Goal: Transaction & Acquisition: Subscribe to service/newsletter

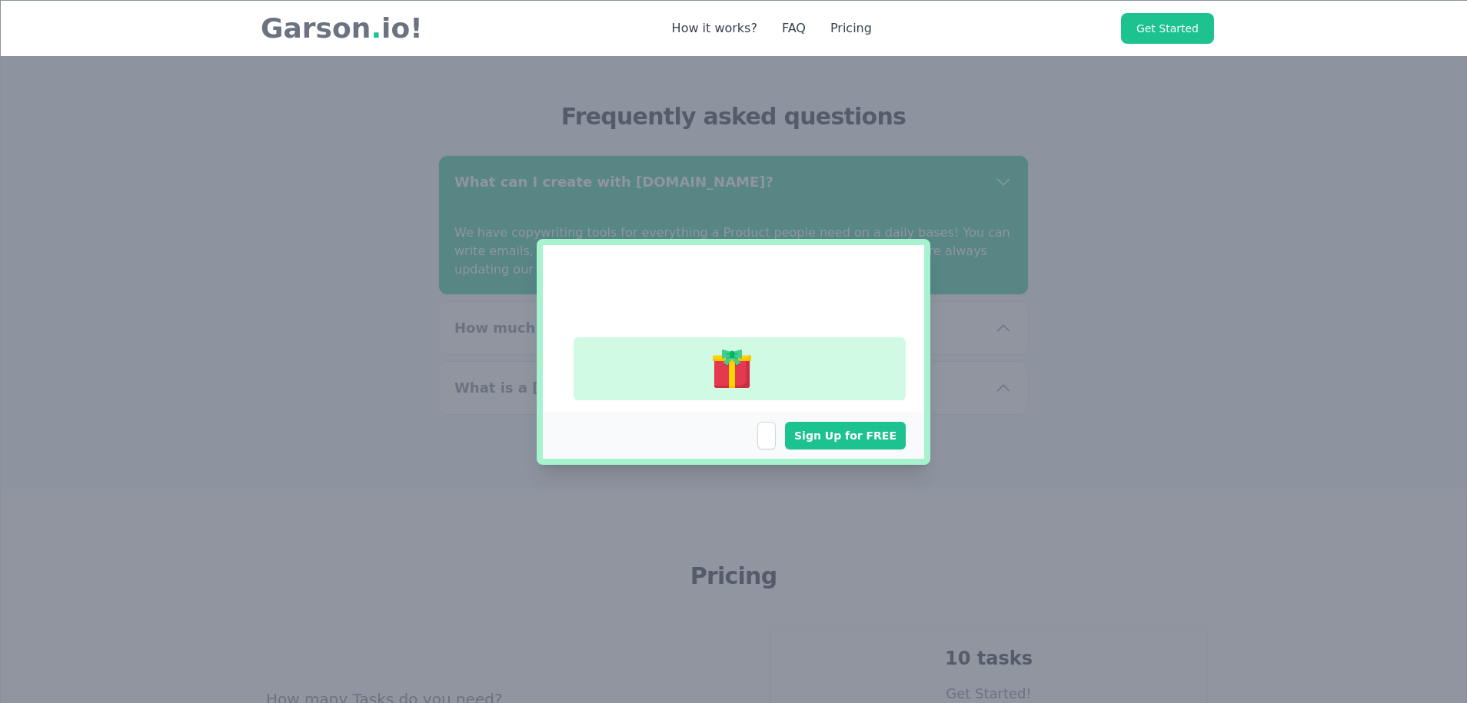
scroll to position [5335, 0]
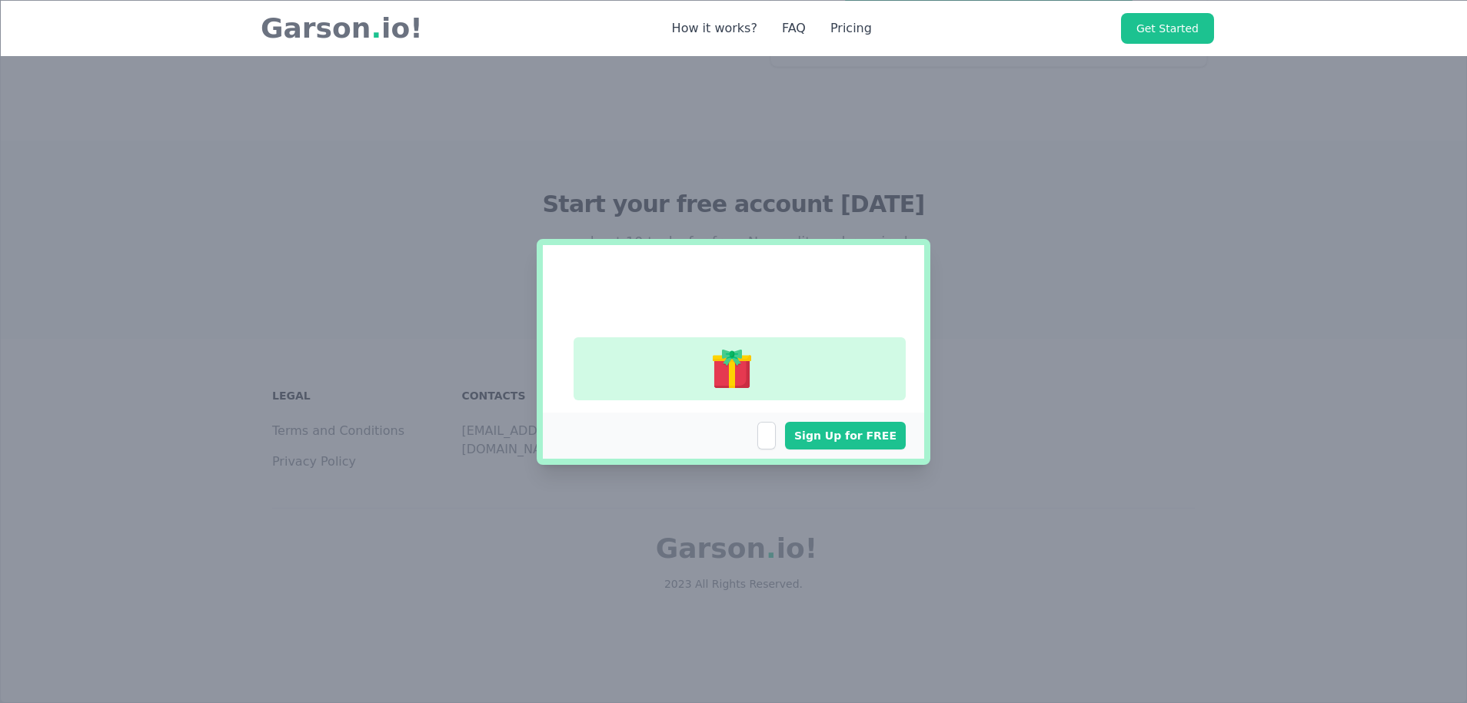
click at [974, 283] on div "Sign Up for FREE" at bounding box center [733, 351] width 1467 height 703
click at [974, 323] on div "Sign Up for FREE" at bounding box center [733, 351] width 1467 height 703
click at [974, 407] on div "Sign Up for FREE" at bounding box center [733, 351] width 1467 height 703
click at [768, 440] on button "button" at bounding box center [766, 436] width 18 height 28
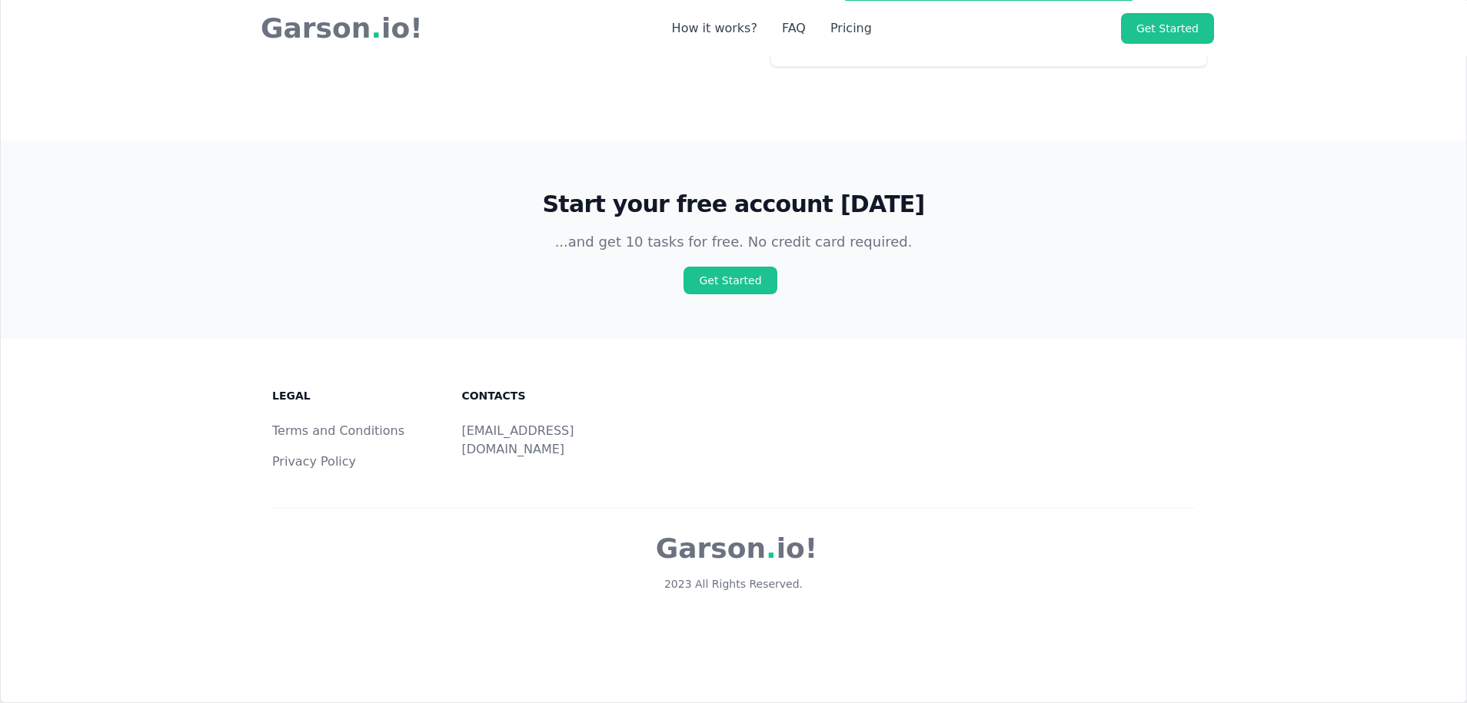
click at [327, 465] on link "Privacy Policy" at bounding box center [314, 461] width 84 height 15
click at [324, 432] on link "Terms and Conditions" at bounding box center [338, 431] width 132 height 15
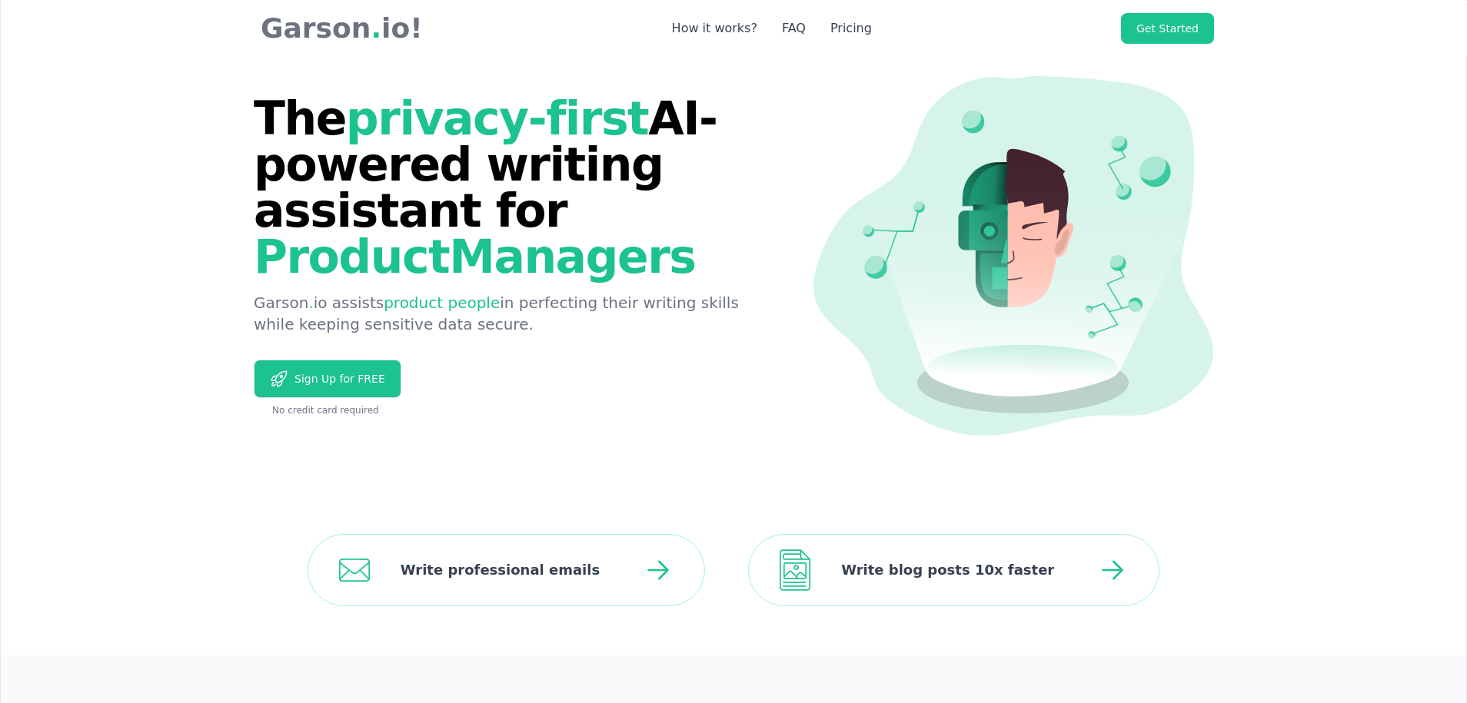
scroll to position [0, 0]
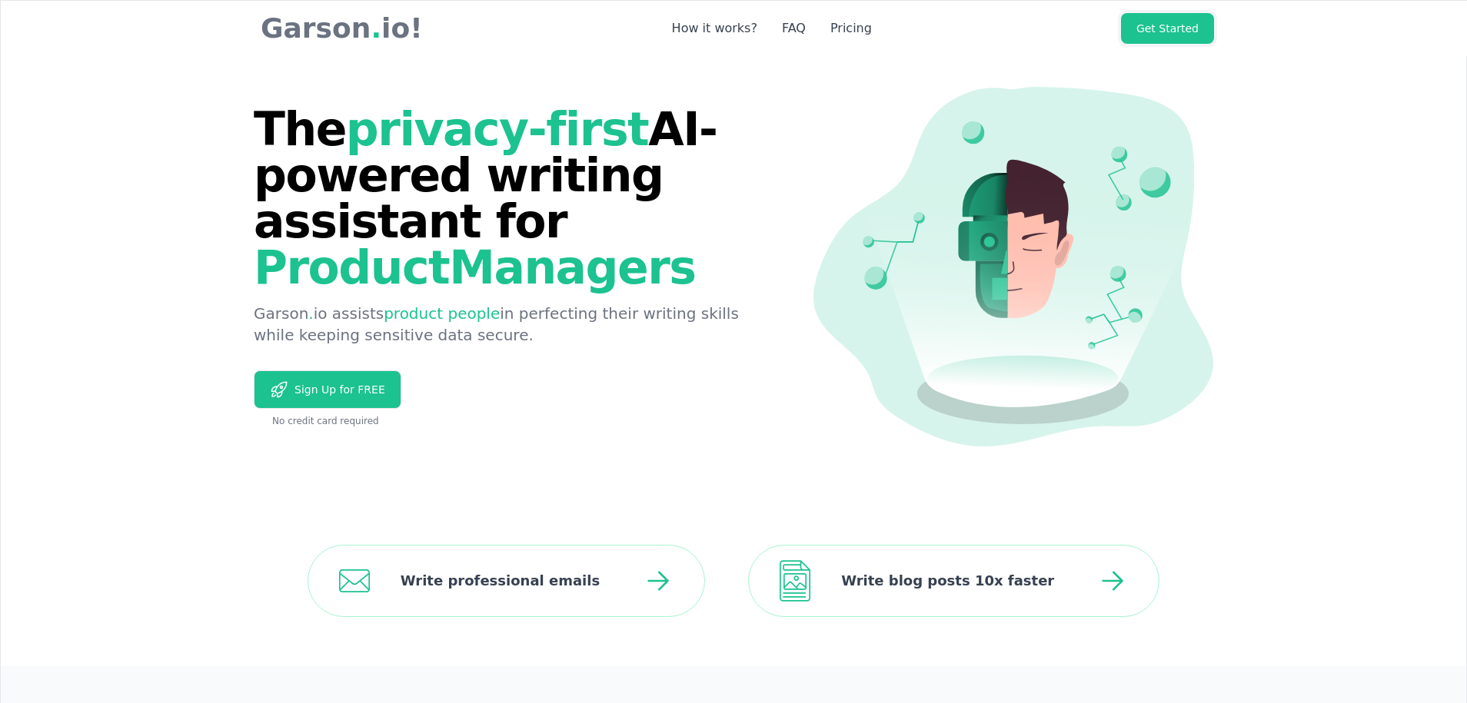
click at [974, 31] on link "Get Started" at bounding box center [1167, 28] width 93 height 31
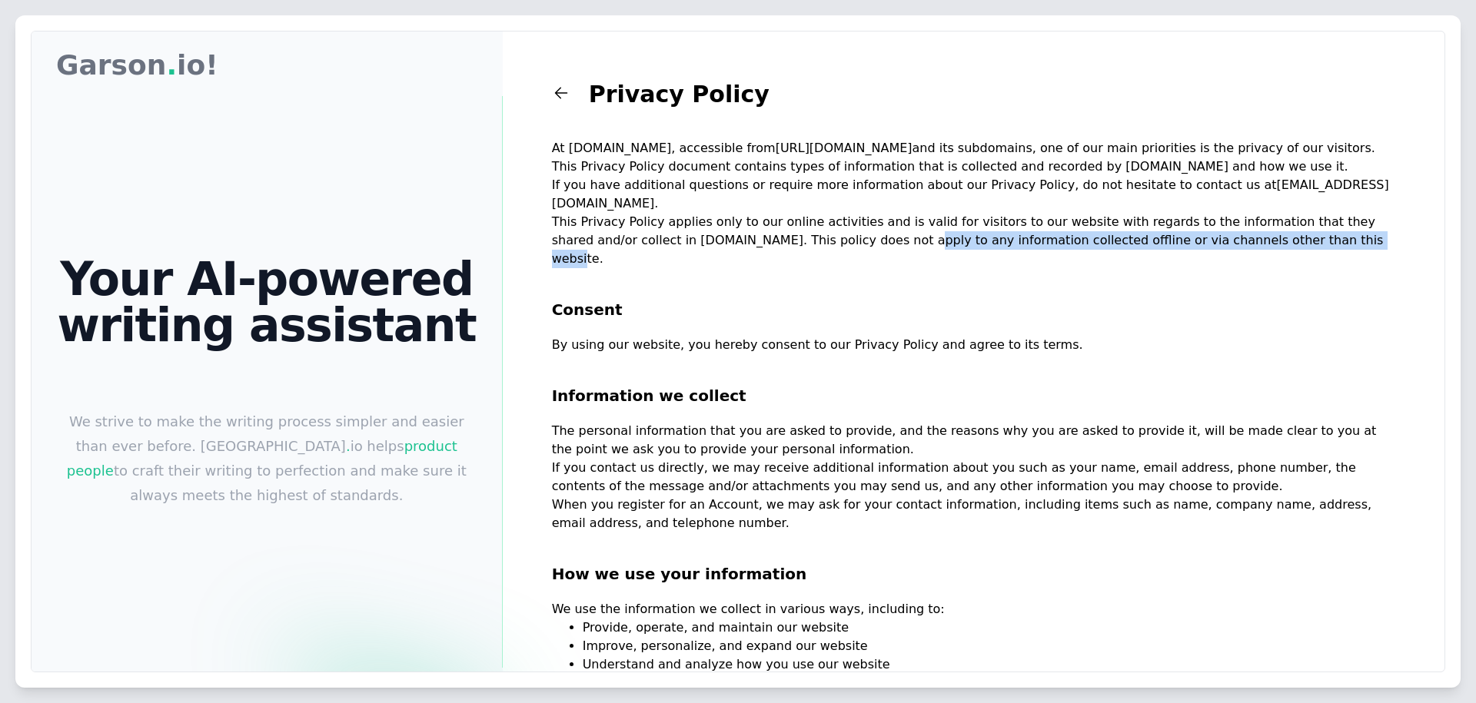
drag, startPoint x: 1103, startPoint y: 235, endPoint x: 1278, endPoint y: 263, distance: 177.4
click at [983, 263] on p "This Privacy Policy applies only to our online activities and is valid for visi…" at bounding box center [973, 240] width 843 height 55
click at [983, 271] on h2 "Consent" at bounding box center [973, 302] width 843 height 68
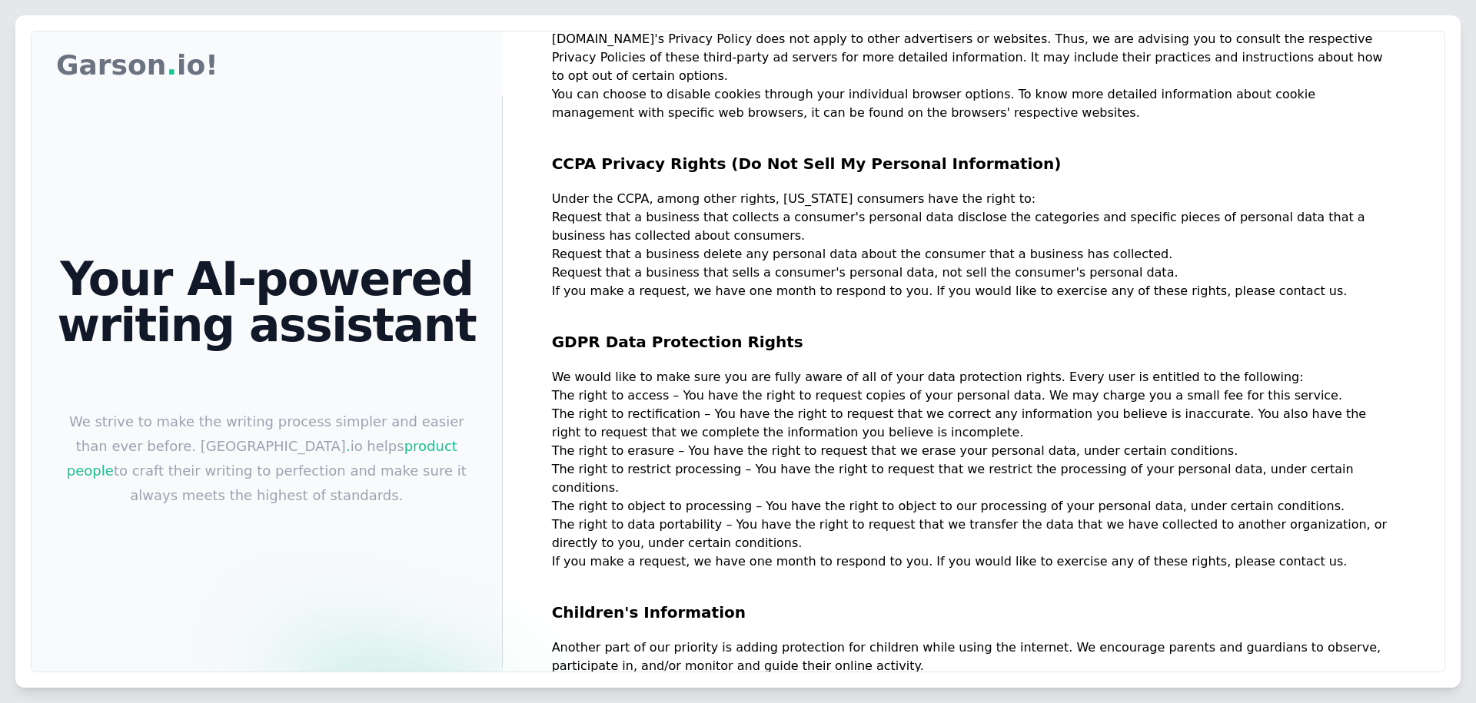
scroll to position [1397, 0]
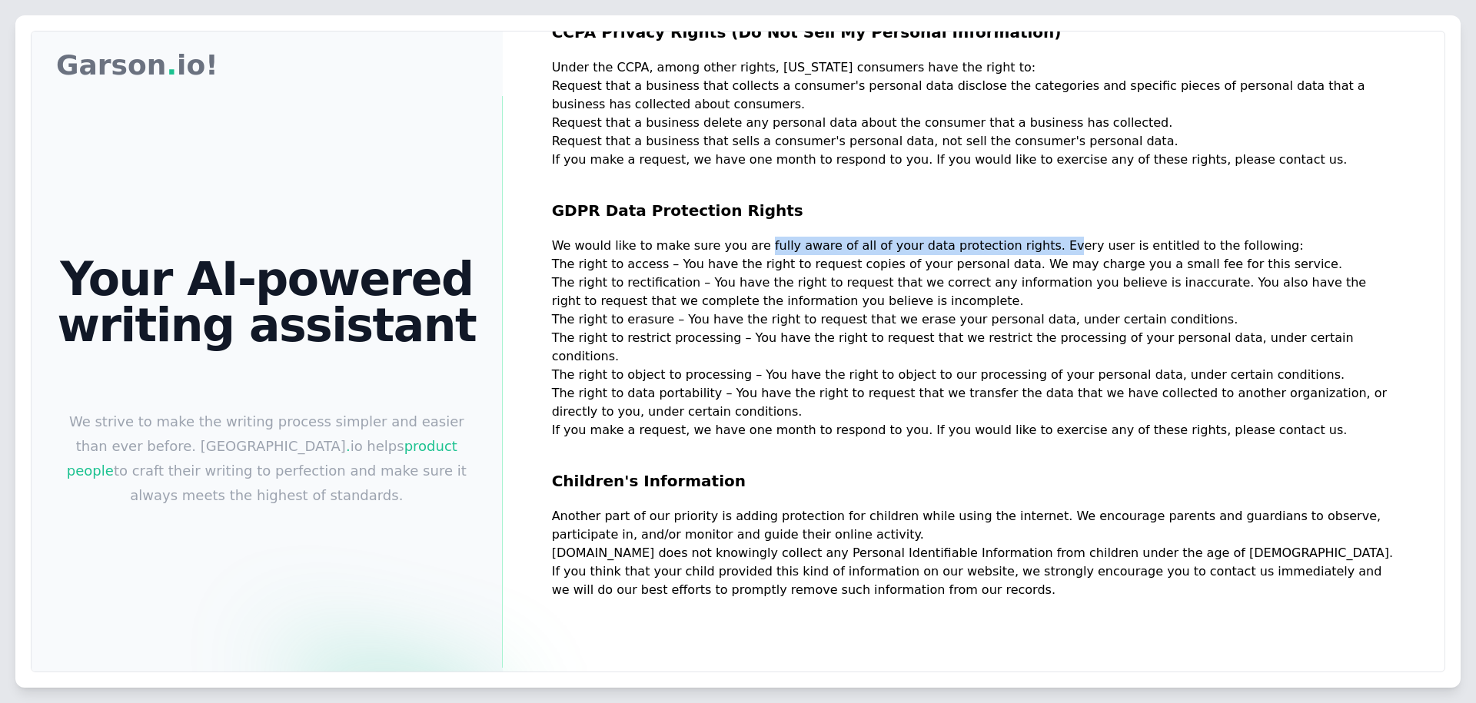
drag, startPoint x: 770, startPoint y: 251, endPoint x: 1078, endPoint y: 248, distance: 308.2
click at [983, 248] on p "We would like to make sure you are fully aware of all of your data protection r…" at bounding box center [973, 246] width 843 height 18
click at [983, 245] on p "We would like to make sure you are fully aware of all of your data protection r…" at bounding box center [973, 246] width 843 height 18
drag, startPoint x: 583, startPoint y: 266, endPoint x: 723, endPoint y: 270, distance: 139.9
click at [721, 269] on p "The right to access – You have the right to request copies of your personal dat…" at bounding box center [973, 264] width 843 height 18
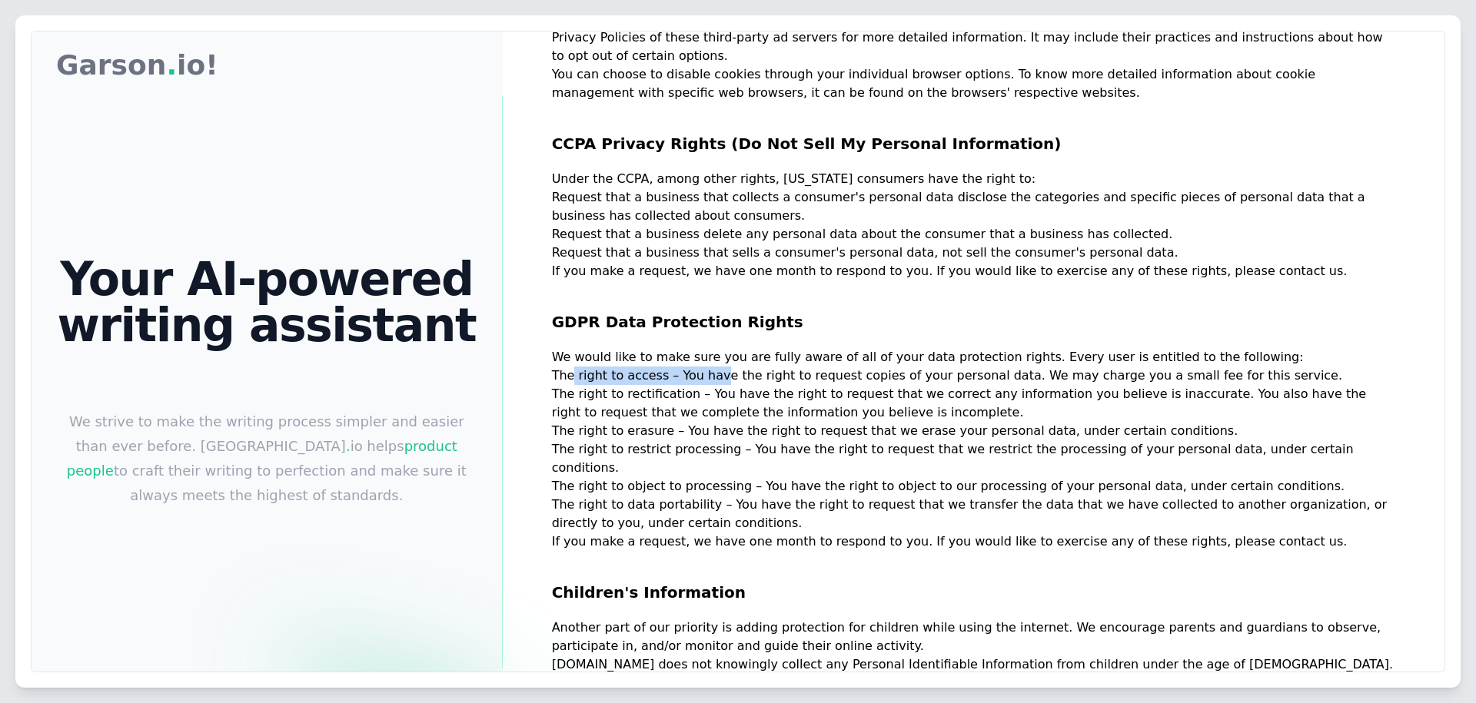
scroll to position [1243, 0]
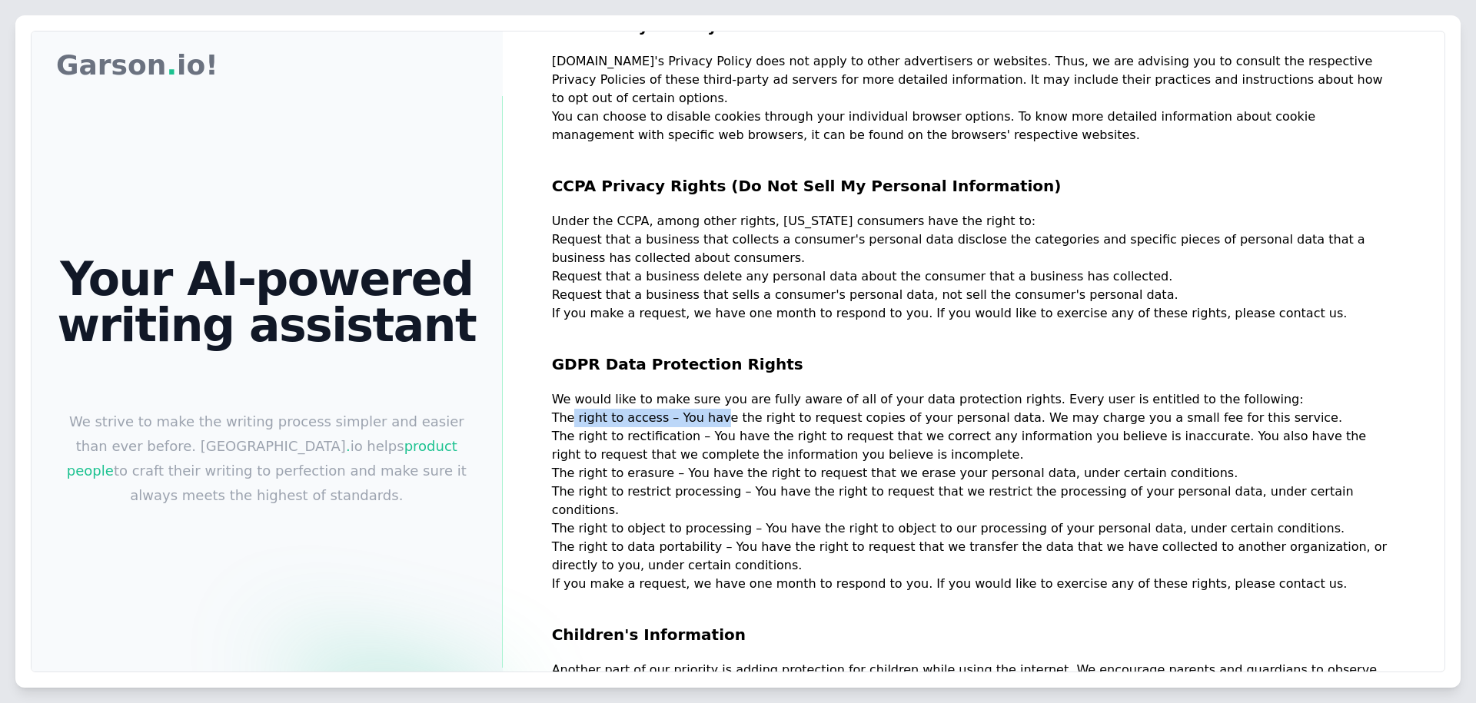
drag, startPoint x: 599, startPoint y: 220, endPoint x: 1115, endPoint y: 214, distance: 515.8
click at [983, 214] on p "Under the CCPA, among other rights, California consumers have the right to:" at bounding box center [973, 221] width 843 height 18
click at [911, 339] on h2 "GDPR Data Protection Rights" at bounding box center [973, 357] width 843 height 68
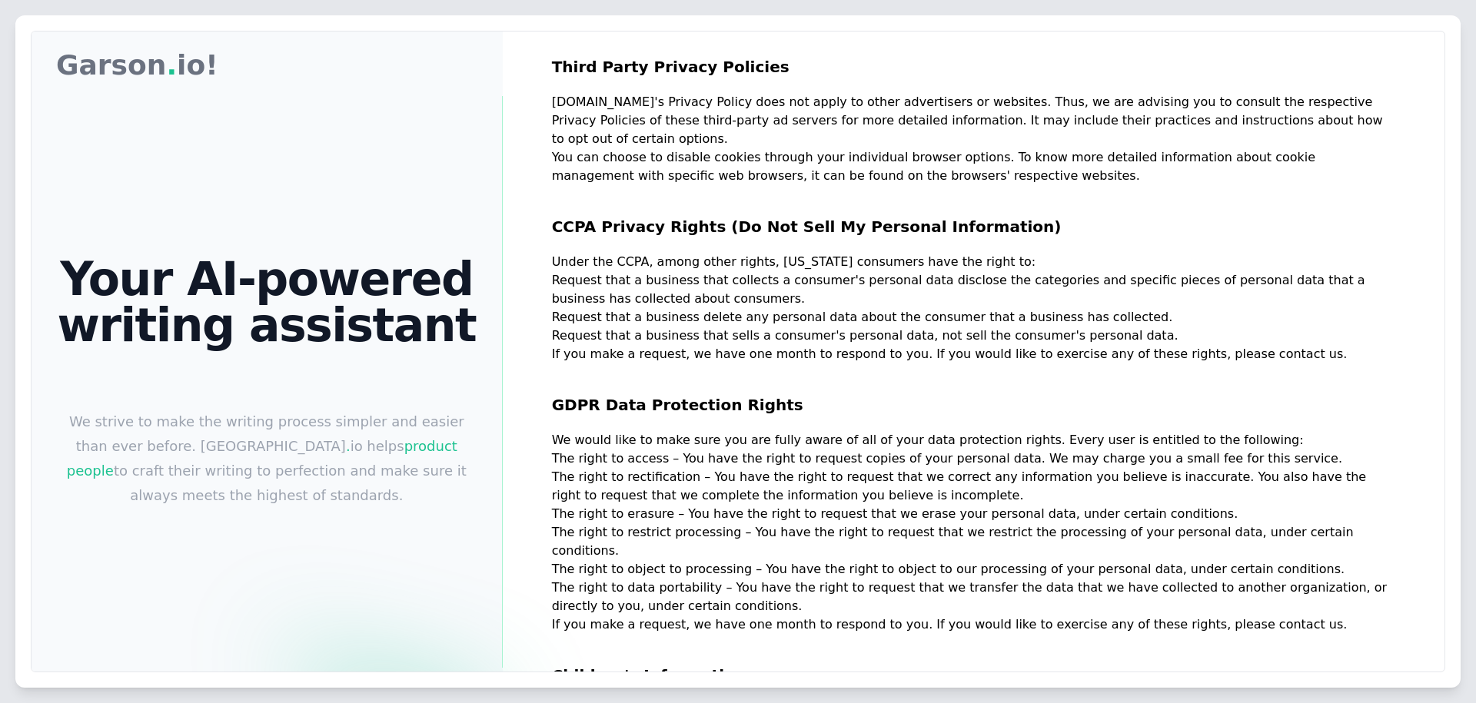
scroll to position [1166, 0]
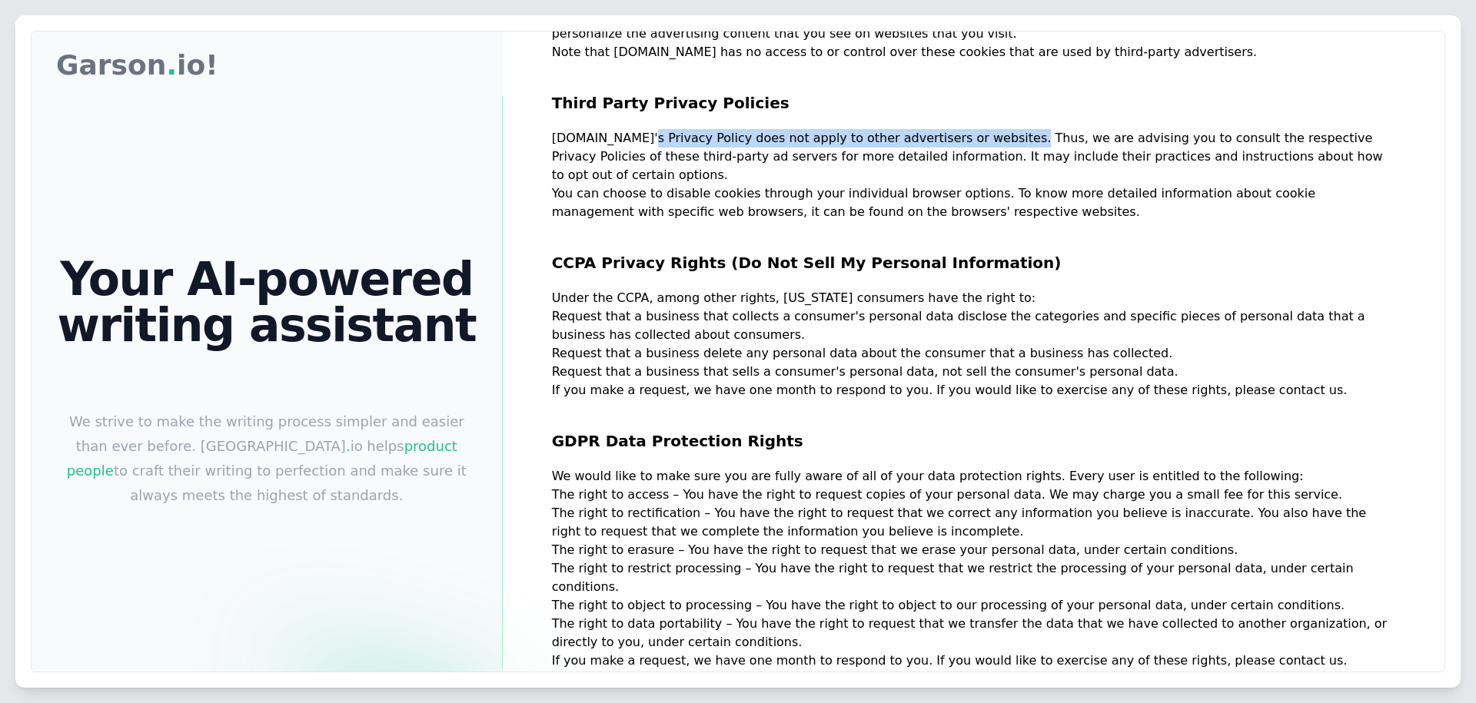
drag, startPoint x: 654, startPoint y: 139, endPoint x: 1023, endPoint y: 131, distance: 369.0
click at [983, 131] on p "Garson.io's Privacy Policy does not apply to other advertisers or websites. Thu…" at bounding box center [973, 156] width 843 height 55
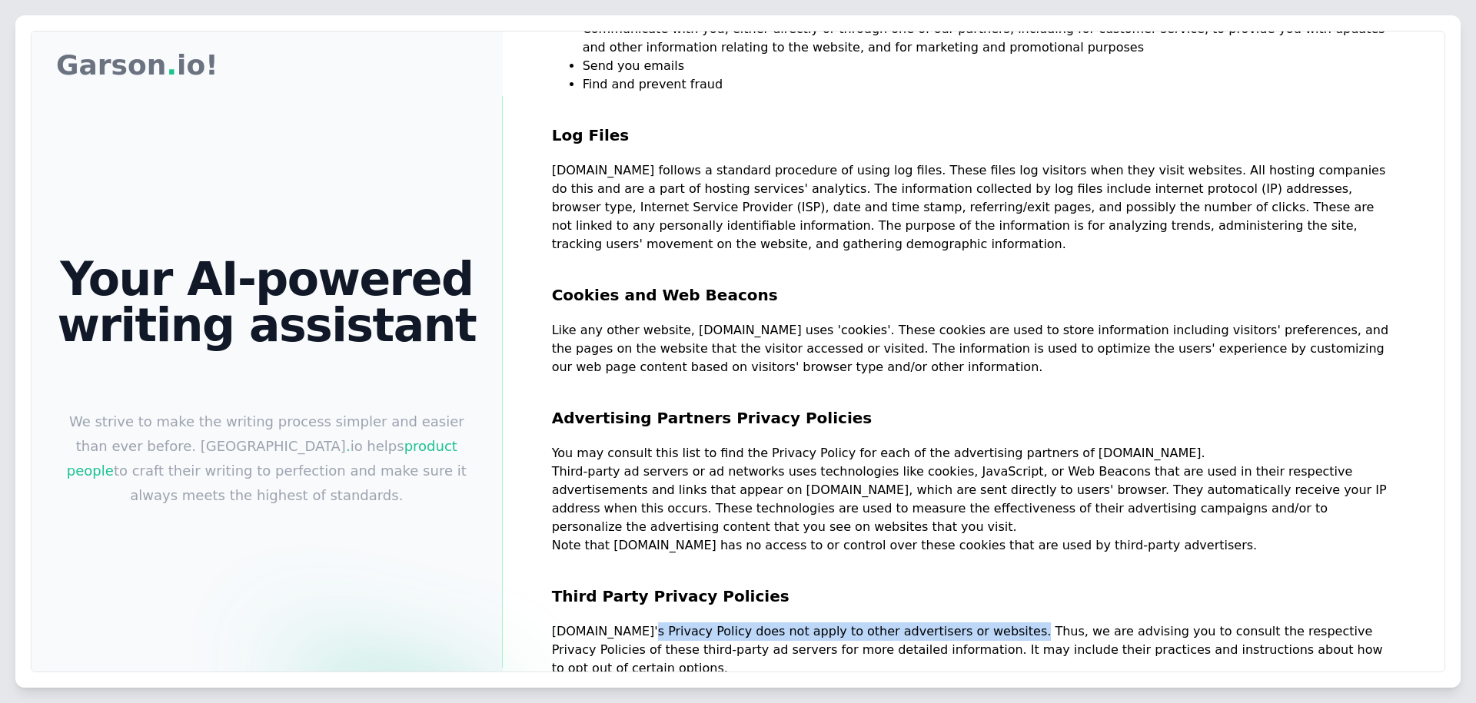
scroll to position [628, 0]
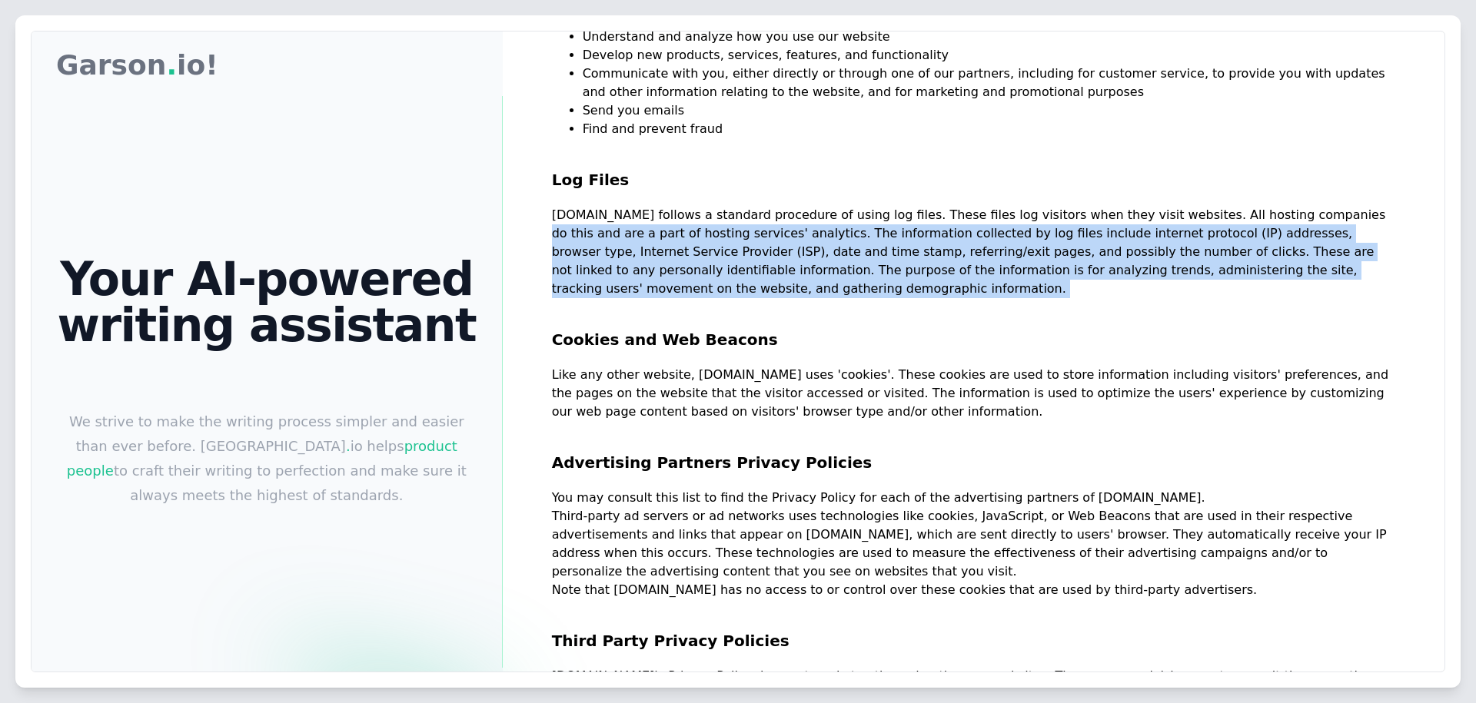
drag, startPoint x: 540, startPoint y: 225, endPoint x: 1025, endPoint y: 311, distance: 491.7
click at [983, 311] on div "Privacy Policy At Garson.io, accessible from https://garson.io and its subdomai…" at bounding box center [974, 383] width 942 height 703
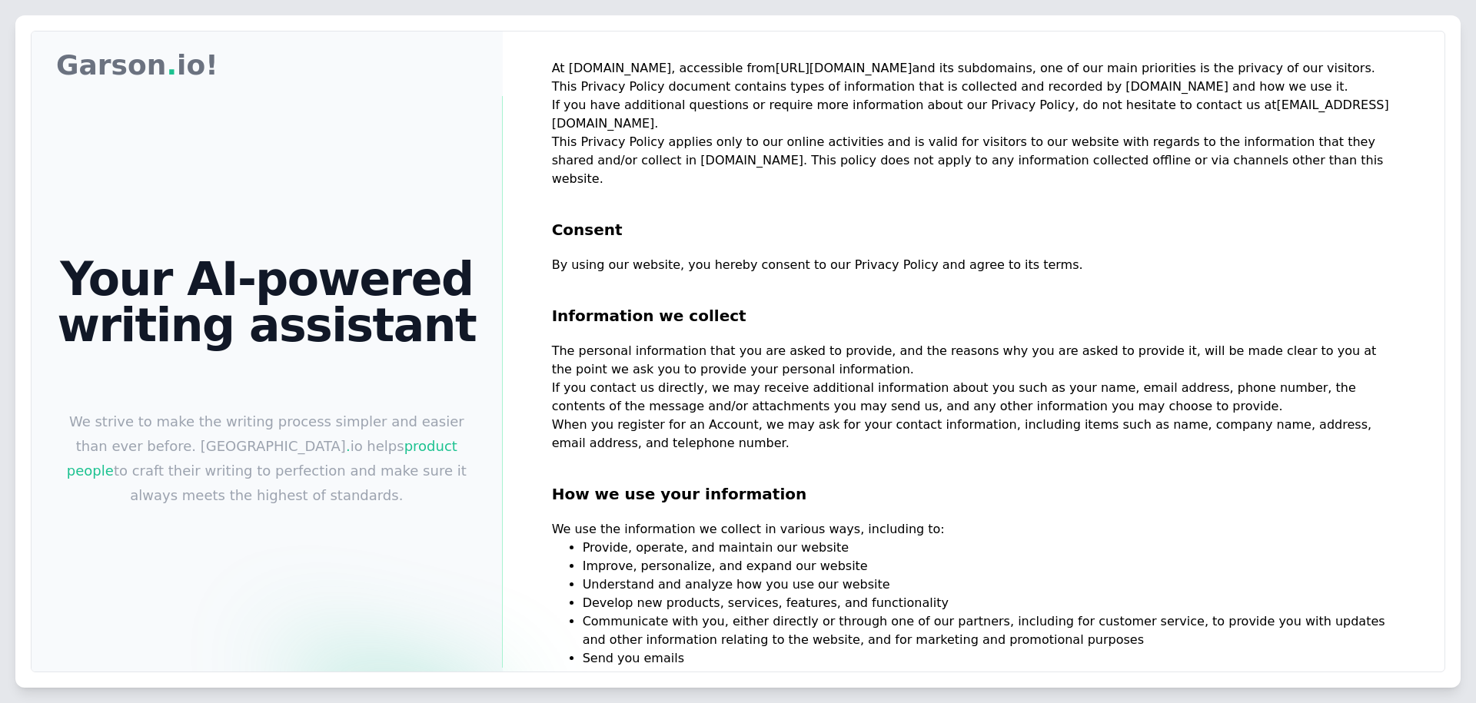
scroll to position [231, 0]
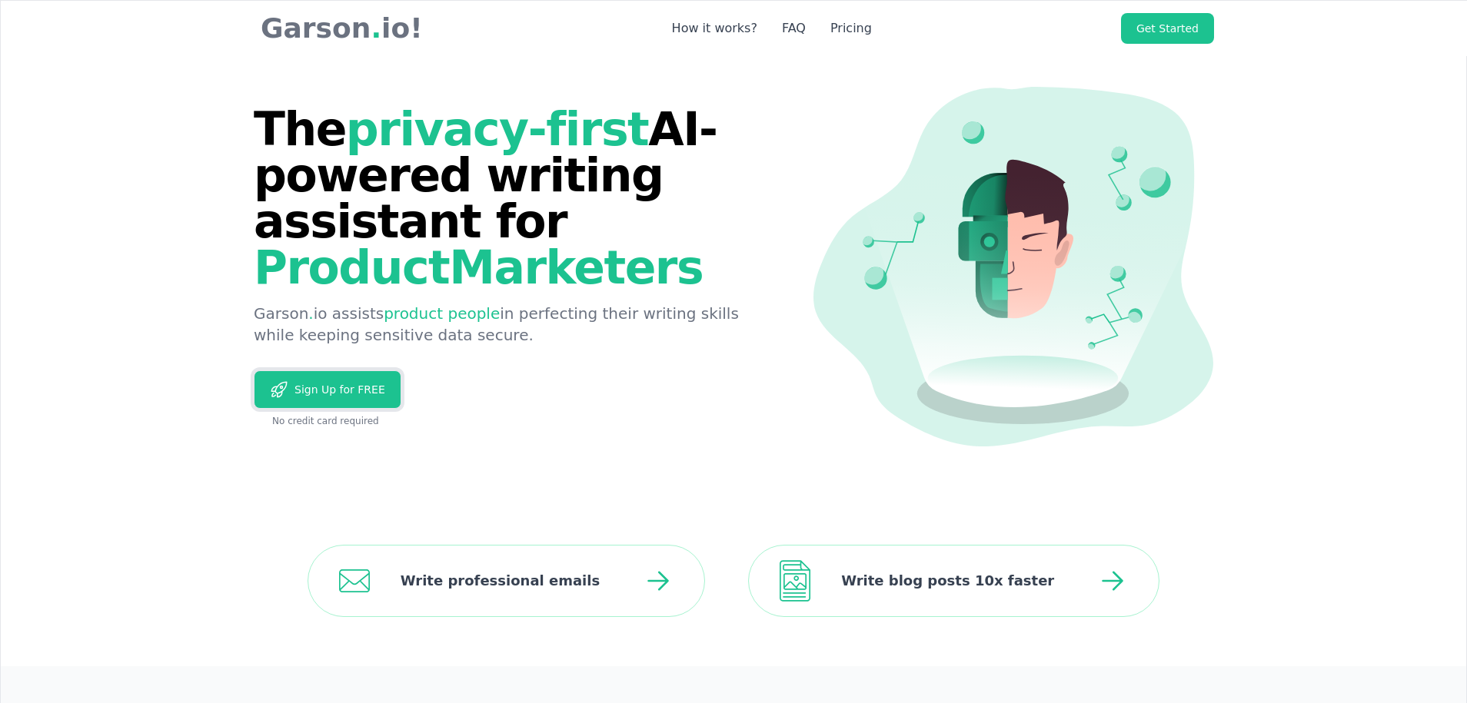
click at [312, 388] on span "Sign Up for FREE" at bounding box center [336, 389] width 97 height 15
click at [1179, 28] on link "Get Started" at bounding box center [1167, 28] width 93 height 31
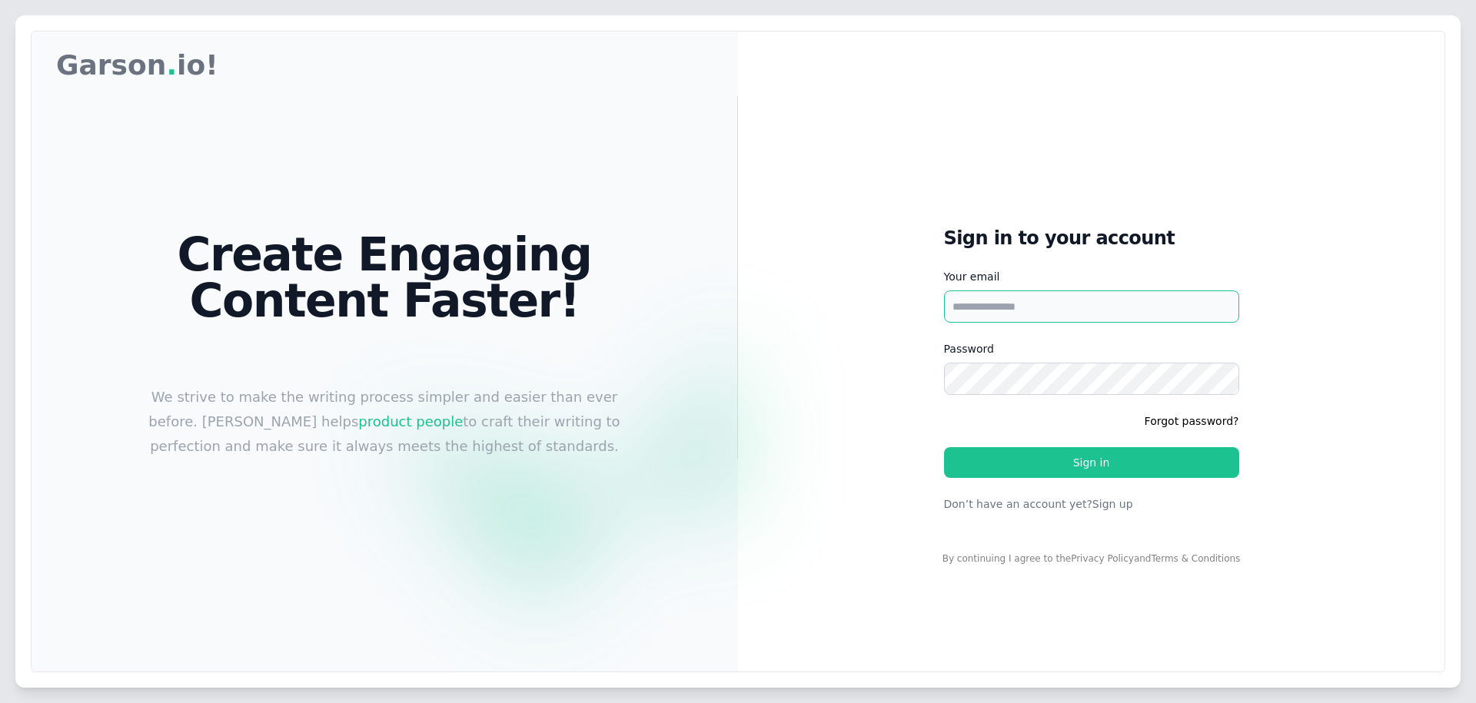
click at [1065, 304] on input "Your email" at bounding box center [1091, 307] width 295 height 32
click at [1070, 303] on input "Your email" at bounding box center [1091, 307] width 295 height 32
click at [1067, 303] on input "Your email" at bounding box center [1091, 307] width 295 height 32
click at [976, 302] on input "Your email" at bounding box center [1091, 307] width 295 height 32
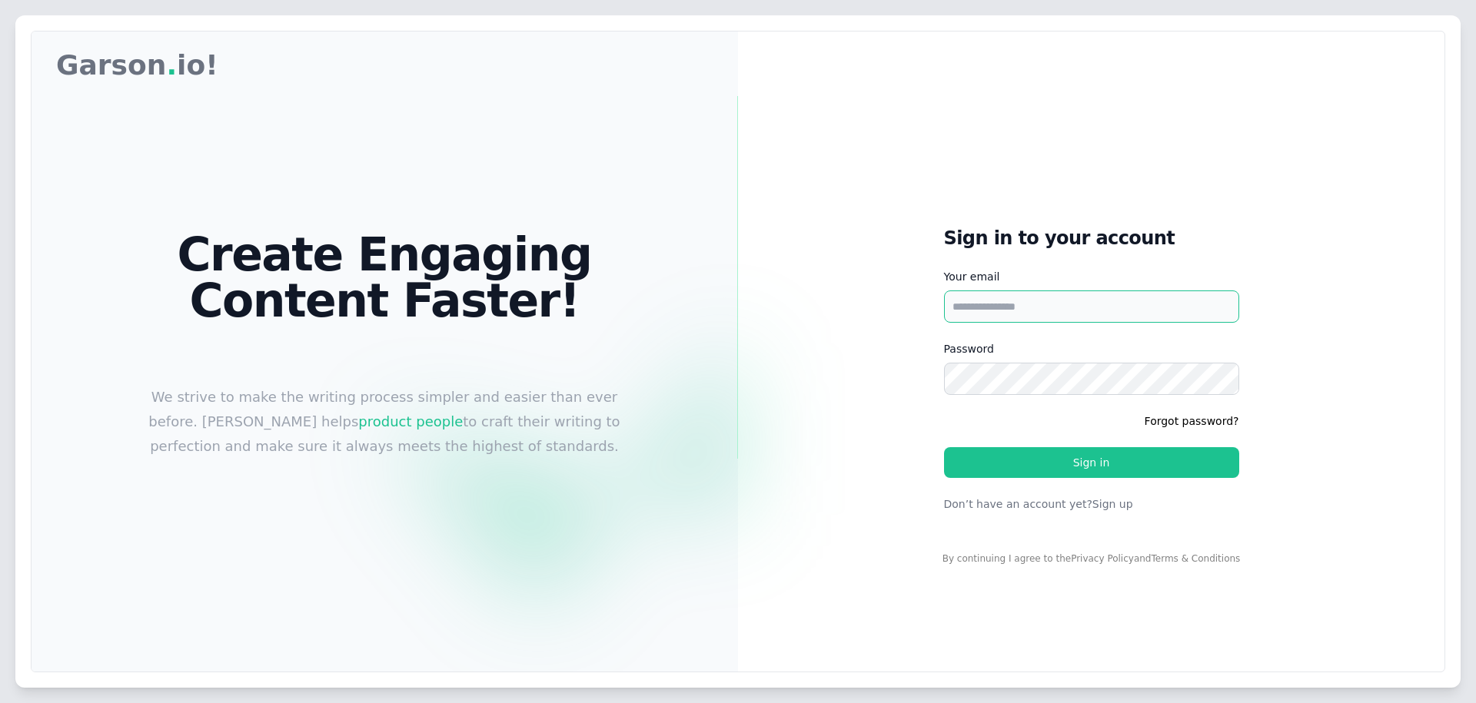
click at [1036, 312] on input "Your email" at bounding box center [1091, 307] width 295 height 32
click at [1037, 300] on input "Your email" at bounding box center [1091, 307] width 295 height 32
click at [583, 238] on h1 "Create Engaging Content Faster!" at bounding box center [384, 277] width 517 height 92
click at [992, 301] on input "Your email" at bounding box center [1091, 307] width 295 height 32
